Goal: Navigation & Orientation: Find specific page/section

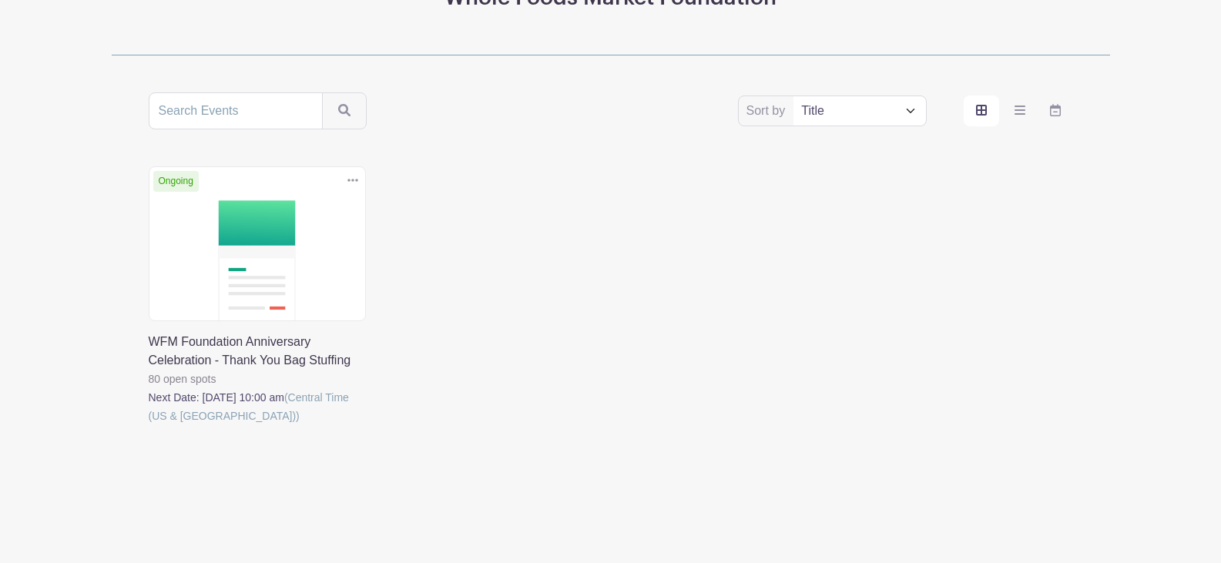
scroll to position [233, 0]
click at [913, 109] on select "Title Recently modified Newest Upcoming dates" at bounding box center [859, 109] width 132 height 29
select select "last_added"
click at [793, 95] on select "Title Recently modified Newest Upcoming dates" at bounding box center [859, 109] width 132 height 29
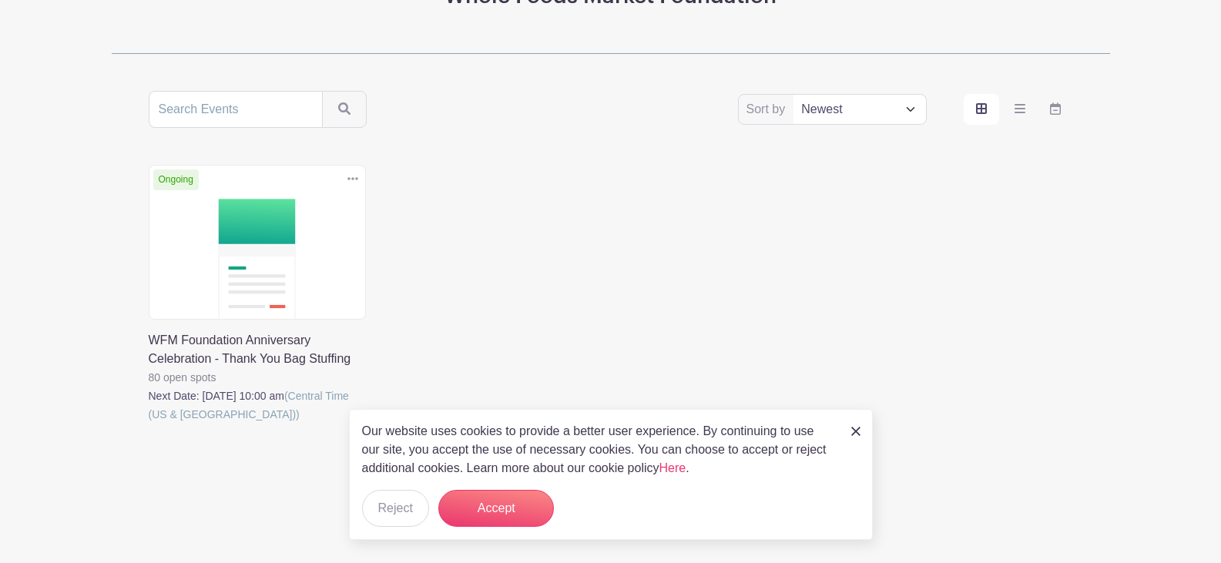
click at [896, 109] on select "Title Recently modified Newest Upcoming dates" at bounding box center [859, 109] width 132 height 29
select select "title"
click at [793, 95] on select "Title Recently modified Newest Upcoming dates" at bounding box center [859, 109] width 132 height 29
click at [851, 431] on img at bounding box center [855, 431] width 9 height 9
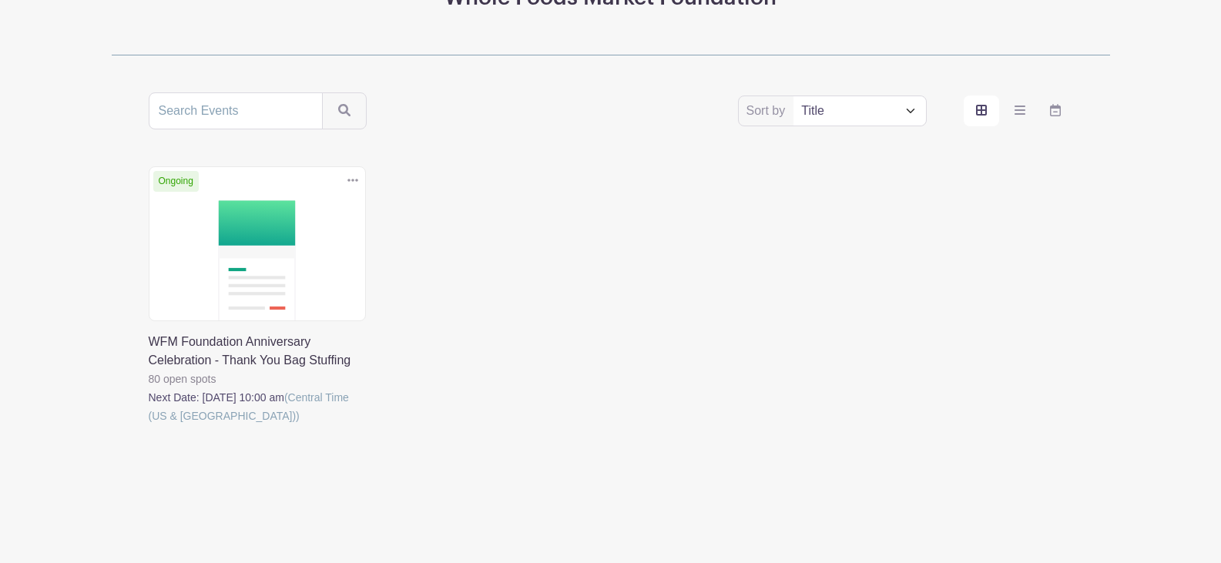
click at [149, 425] on link at bounding box center [149, 425] width 0 height 0
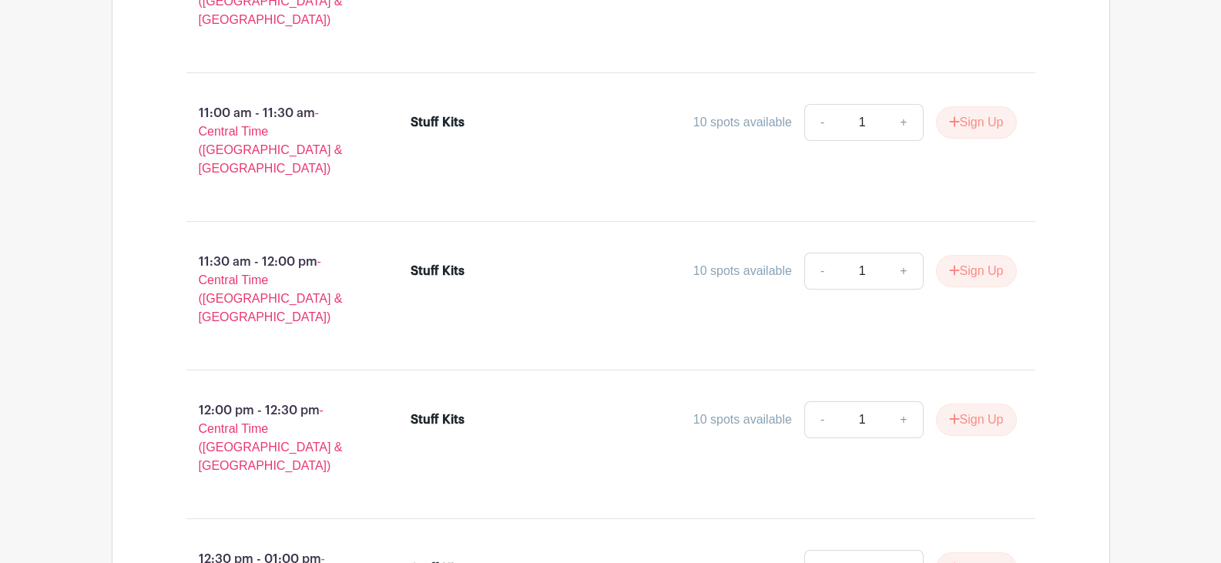
scroll to position [1540, 0]
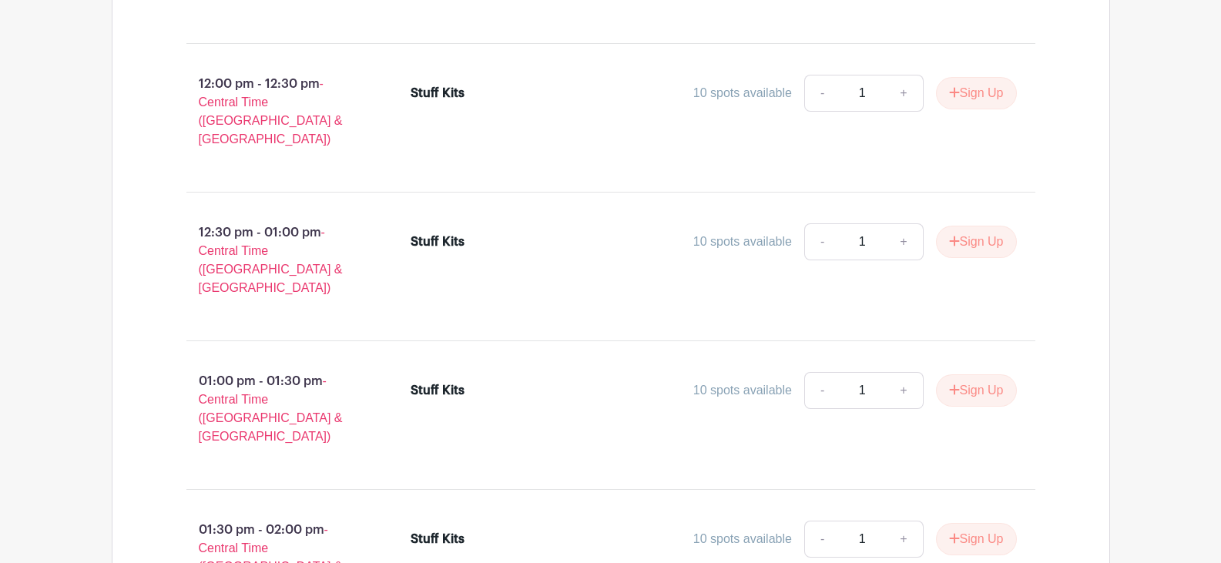
scroll to position [231, 0]
